Goal: Information Seeking & Learning: Learn about a topic

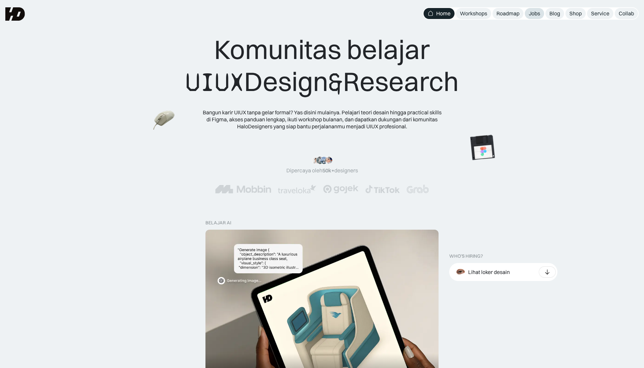
click at [531, 12] on div "Jobs" at bounding box center [534, 13] width 11 height 7
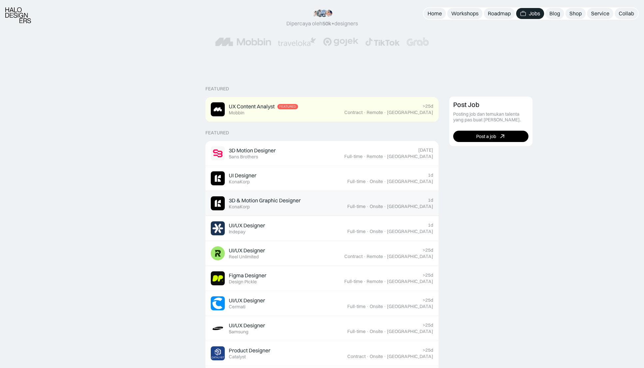
scroll to position [100, 0]
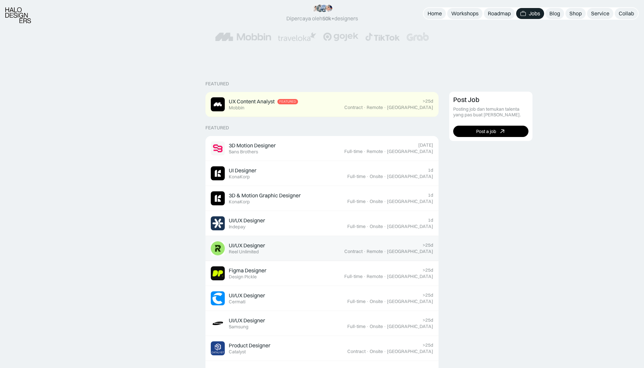
click at [344, 249] on div "UI/UX Designer Featured Reel Unlimited" at bounding box center [278, 248] width 134 height 14
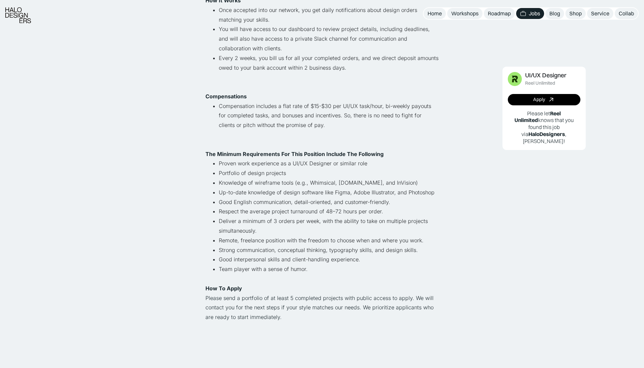
scroll to position [300, 0]
